Goal: Find specific page/section: Find specific page/section

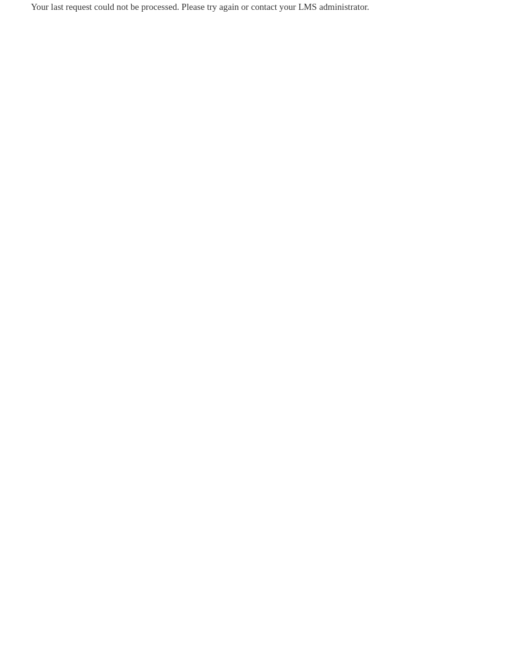
click at [253, 358] on body "Your last request could not be processed. Please try again or contact your LMS …" at bounding box center [253, 322] width 507 height 645
